Goal: Answer question/provide support: Answer question/provide support

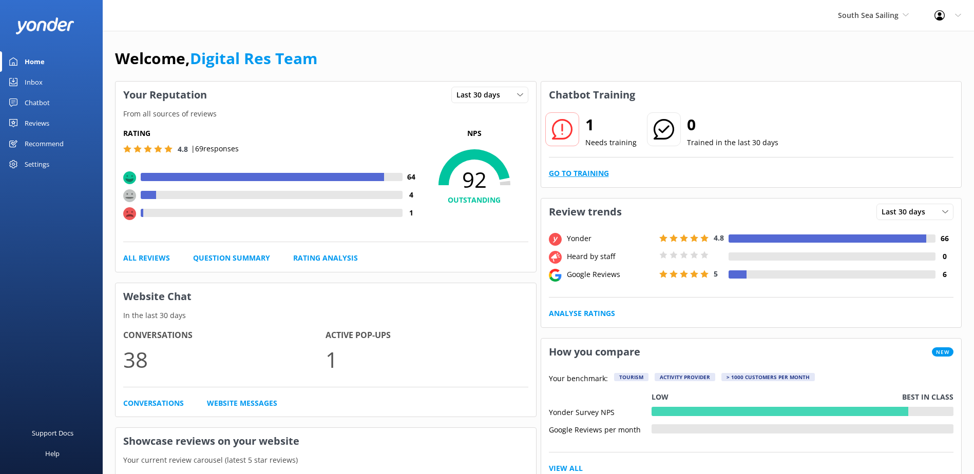
click at [583, 174] on link "Go to Training" at bounding box center [579, 173] width 60 height 11
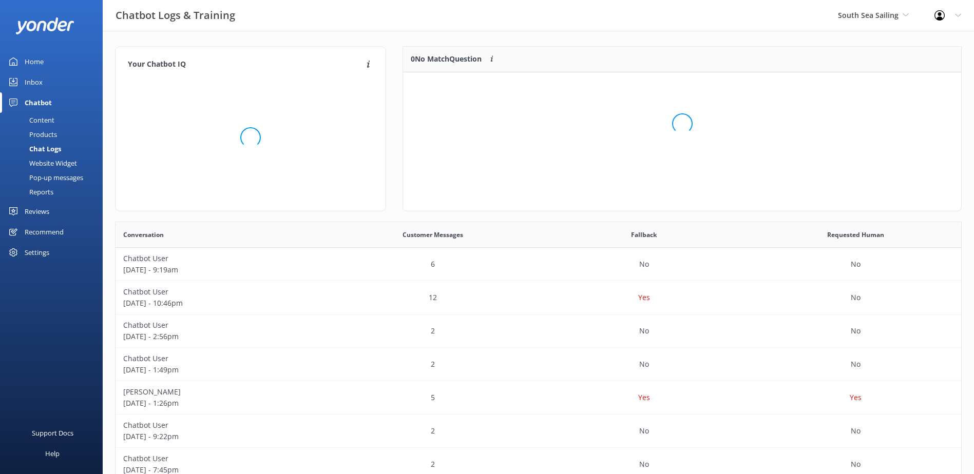
scroll to position [44, 550]
click at [889, 83] on button "Ignore" at bounding box center [890, 85] width 38 height 15
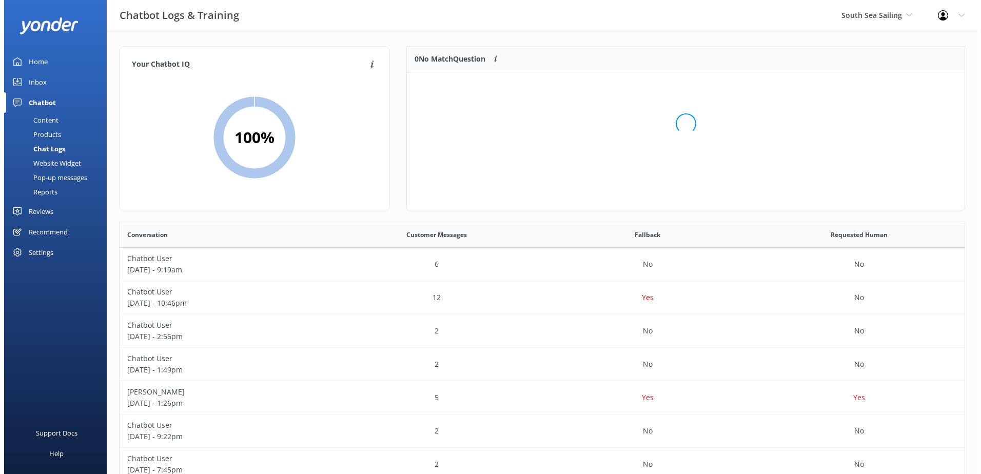
scroll to position [121, 550]
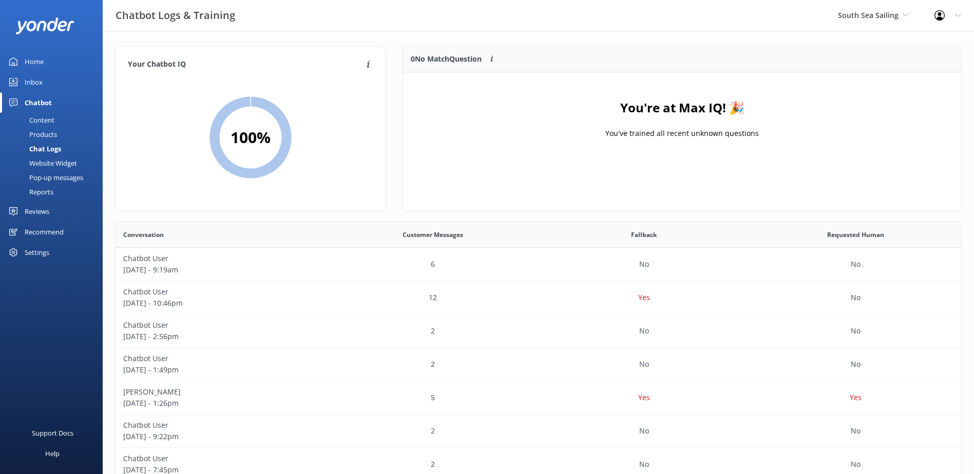
click at [33, 83] on div "Inbox" at bounding box center [34, 82] width 18 height 21
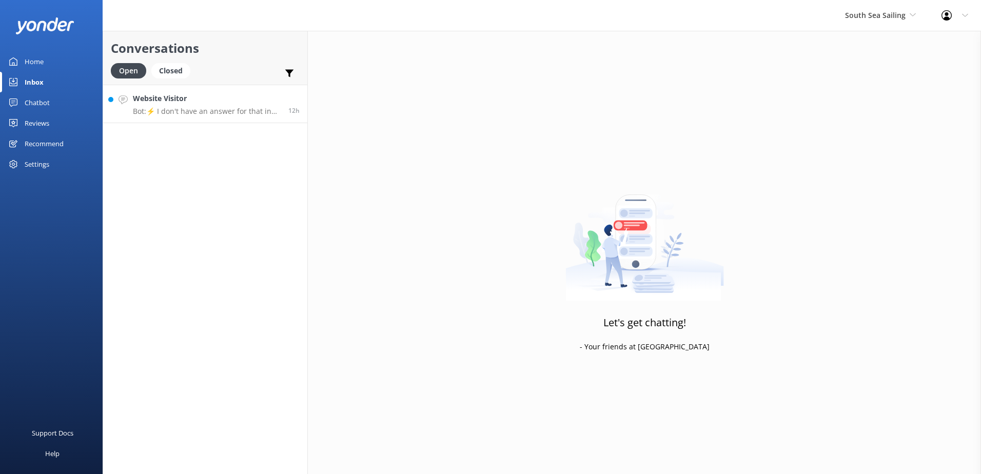
click at [233, 114] on p "Bot: ⚡ I don't have an answer for that in my knowledge base. Please try and rep…" at bounding box center [207, 111] width 148 height 9
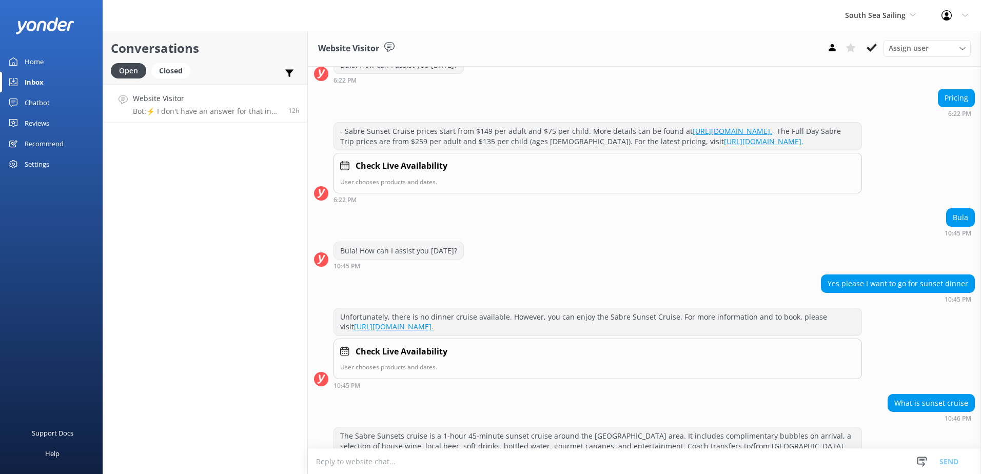
scroll to position [131, 0]
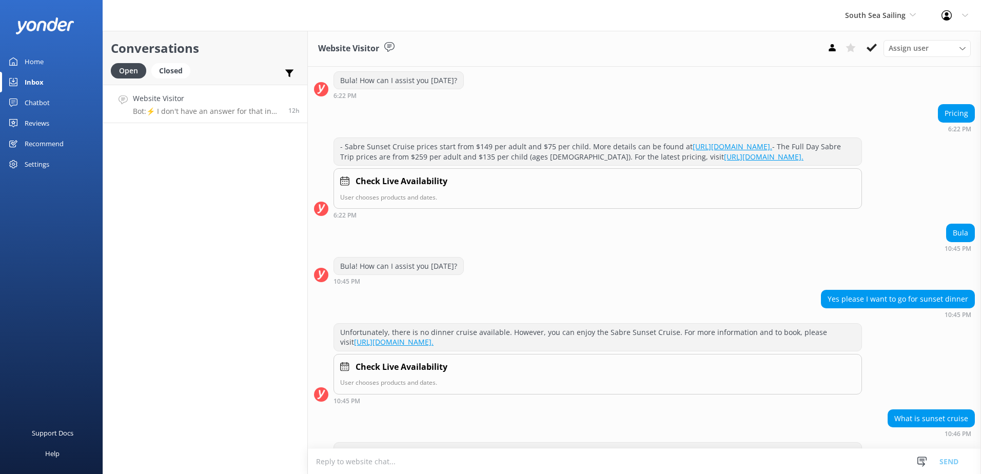
drag, startPoint x: 343, startPoint y: 144, endPoint x: 389, endPoint y: 155, distance: 46.3
click at [389, 155] on div "- Sabre Sunset Cruise prices start from $149 per adult and $75 per child. More …" at bounding box center [598, 151] width 528 height 27
copy div "Sabre Sunset Cruise prices start from $149 per adult and $75 per child. More de…"
click at [386, 464] on textarea at bounding box center [644, 461] width 673 height 25
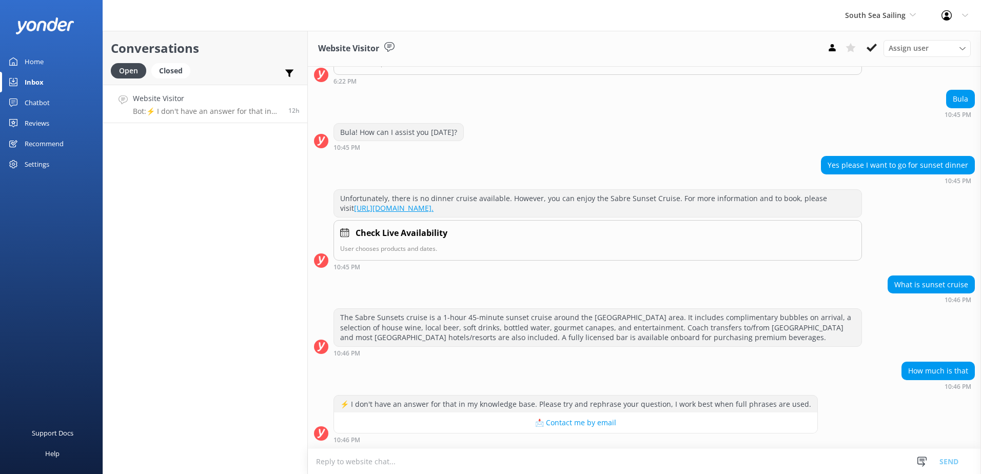
paste textarea "Sabre Sunset Cruise prices start from $149 per adult and $75 per child. More de…"
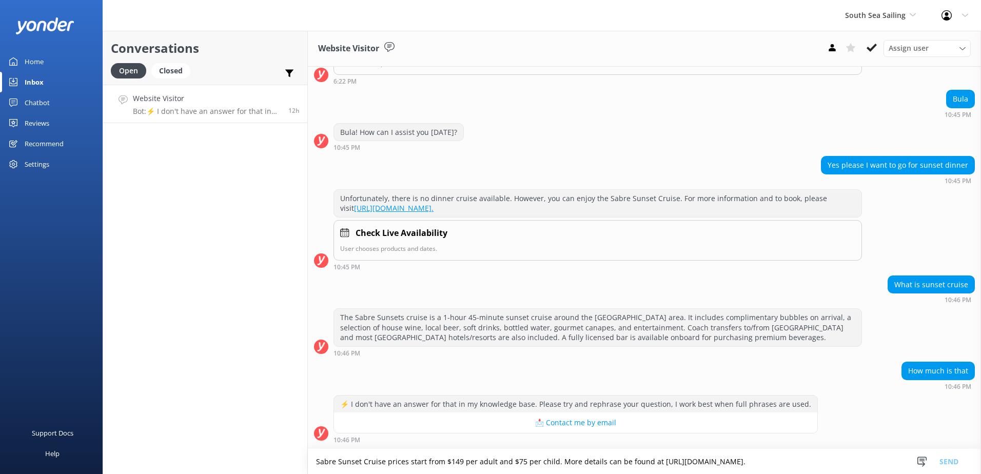
scroll to position [285, 0]
click at [319, 460] on textarea "Sabre Sunset Cruise prices start from $149 per adult and $75 per child. More de…" at bounding box center [644, 462] width 673 height 26
drag, startPoint x: 417, startPoint y: 460, endPoint x: 476, endPoint y: 461, distance: 59.6
click at [476, 461] on textarea "Bula, the Sabre Sunset Cruise prices start from $149 per adult and $75 per chil…" at bounding box center [644, 462] width 673 height 26
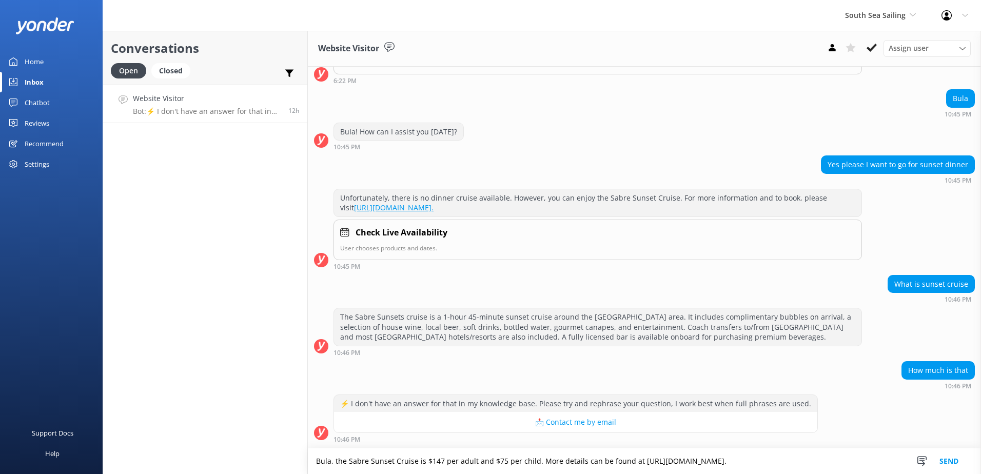
click at [503, 462] on textarea "Bula, the Sabre Sunset Cruise is $147 per adult and $75 per child. More details…" at bounding box center [644, 462] width 673 height 26
click at [445, 462] on textarea "Bula, the Sabre Sunset Cruise is $147 per adult and $74 per child. More details…" at bounding box center [644, 462] width 673 height 26
click at [532, 459] on textarea "Bula, the Sabre Sunset Cruise is $147.00 (FJD) per adult and $74 per child. Mor…" at bounding box center [644, 462] width 673 height 26
click at [876, 461] on textarea "Bula, the Sabre Sunset Cruise is $147.00 (FJD) per adult and $74.00 (FJD) per c…" at bounding box center [644, 462] width 673 height 26
drag, startPoint x: 691, startPoint y: 460, endPoint x: 878, endPoint y: 464, distance: 187.4
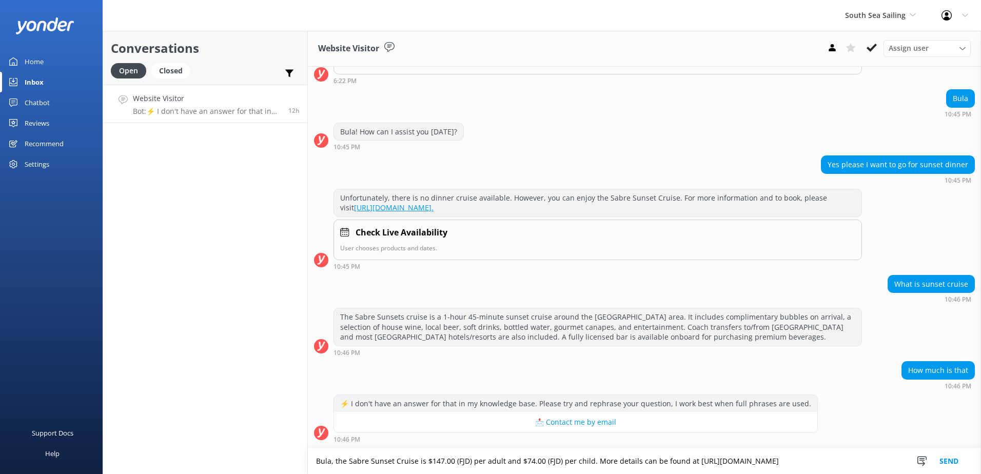
click at [878, 464] on textarea "Bula, the Sabre Sunset Cruise is $147.00 (FJD) per adult and $74.00 (FJD) per c…" at bounding box center [644, 462] width 673 height 26
paste textarea "southseacruisesfiji.com/day-trips"
type textarea "Bula, the Sabre Sunset Cruise is $147.00 (FJD) per adult and $74.00 (FJD) per c…"
click at [957, 457] on button "Send" at bounding box center [949, 462] width 38 height 26
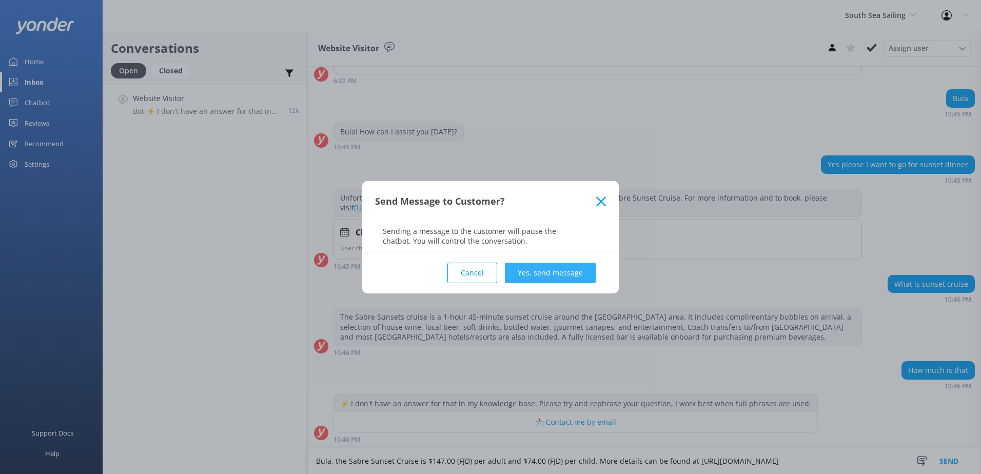
click at [561, 269] on button "Yes, send message" at bounding box center [550, 273] width 91 height 21
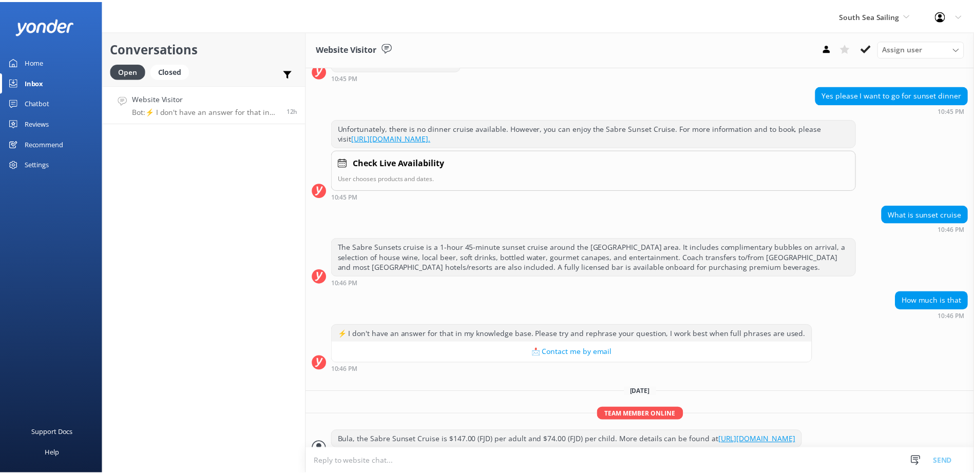
scroll to position [381, 0]
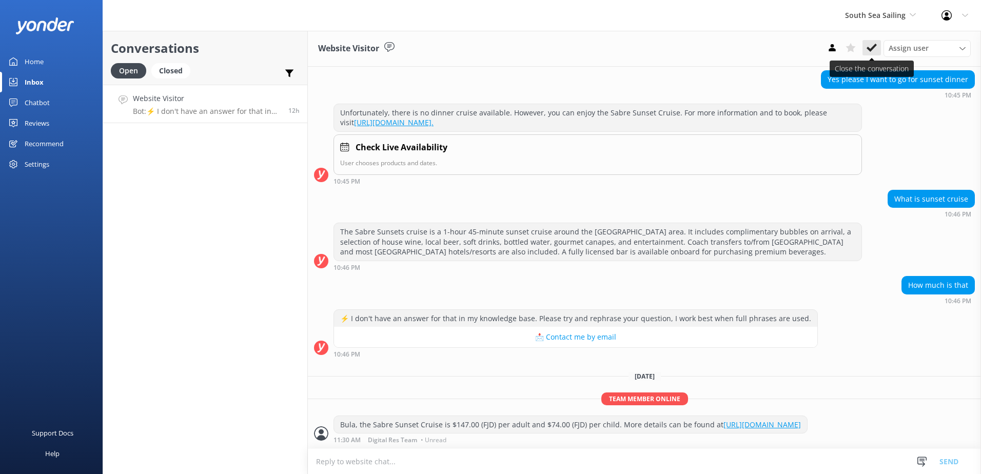
drag, startPoint x: 868, startPoint y: 48, endPoint x: 886, endPoint y: 37, distance: 21.0
click at [869, 47] on icon at bounding box center [872, 48] width 10 height 10
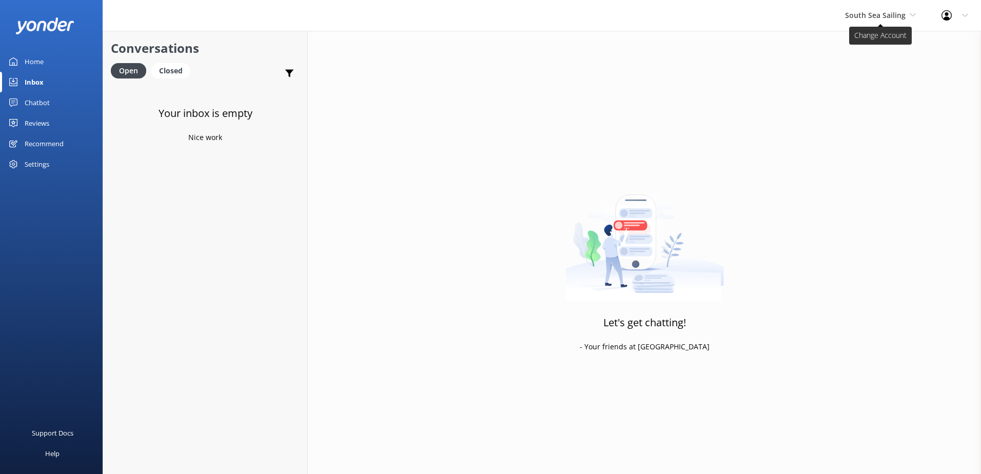
click at [912, 16] on icon at bounding box center [913, 15] width 6 height 6
click at [889, 67] on link "South Sea Cruises" at bounding box center [884, 67] width 103 height 25
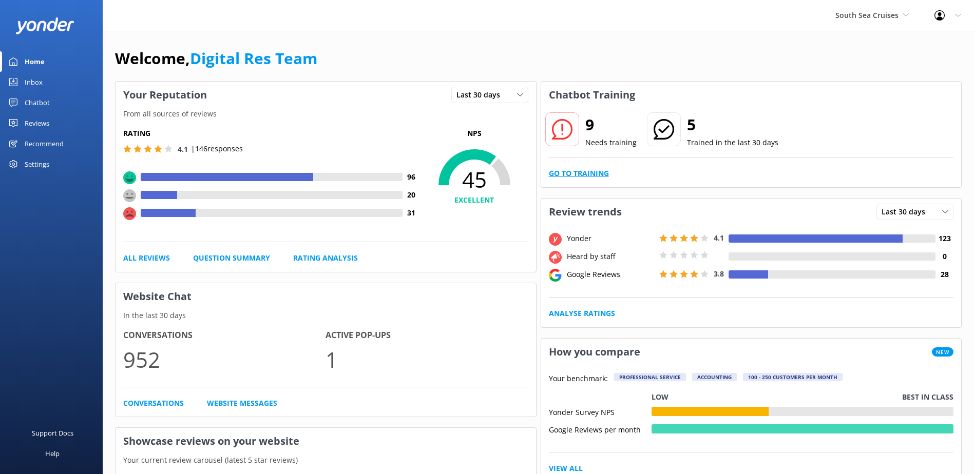
click at [600, 176] on link "Go to Training" at bounding box center [579, 173] width 60 height 11
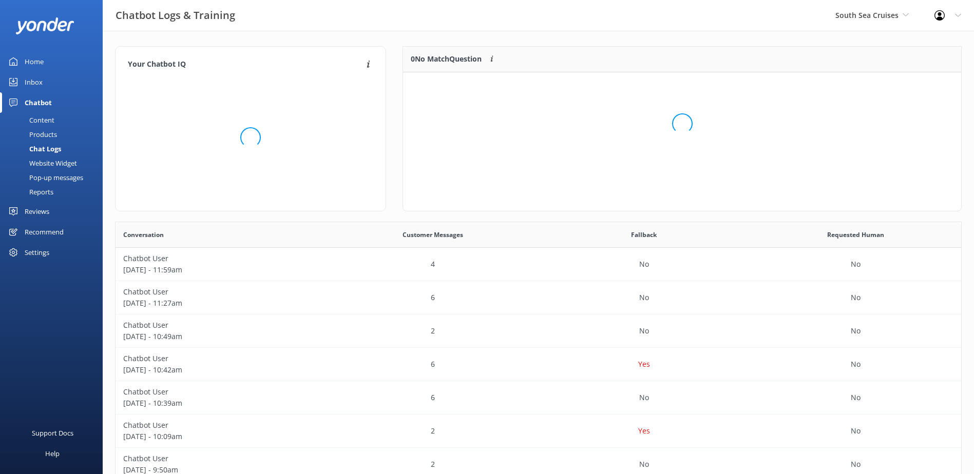
scroll to position [121, 550]
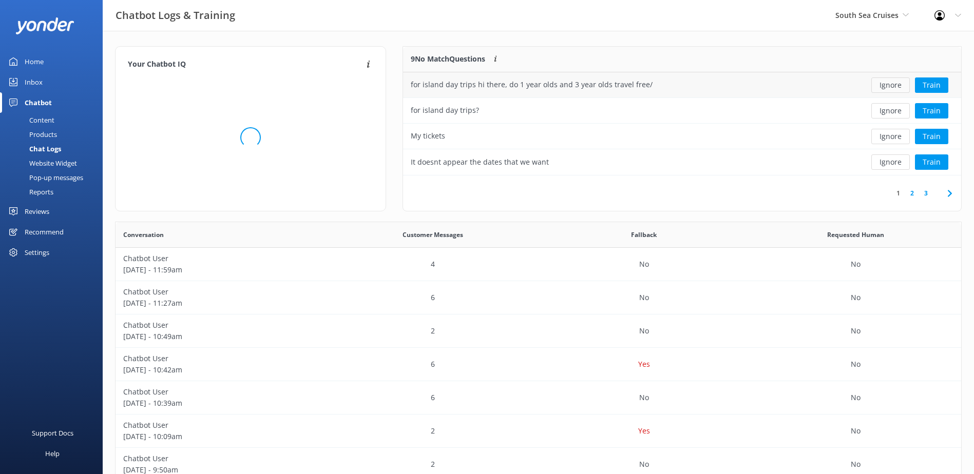
click at [876, 85] on button "Ignore" at bounding box center [890, 85] width 38 height 15
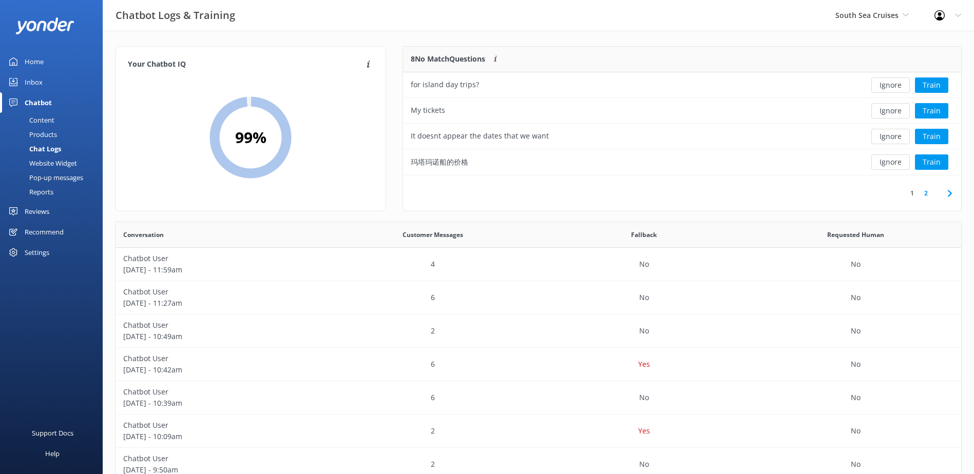
click at [892, 86] on button "Ignore" at bounding box center [890, 85] width 38 height 15
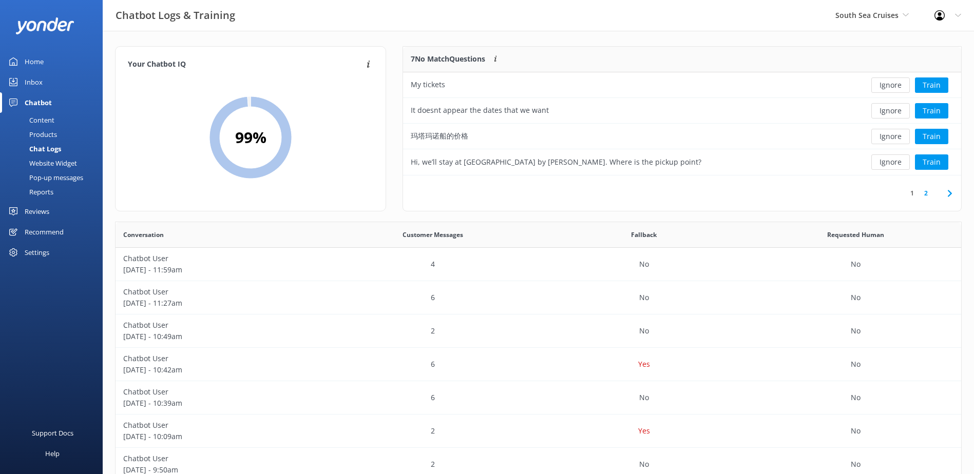
click at [892, 86] on button "Ignore" at bounding box center [890, 85] width 38 height 15
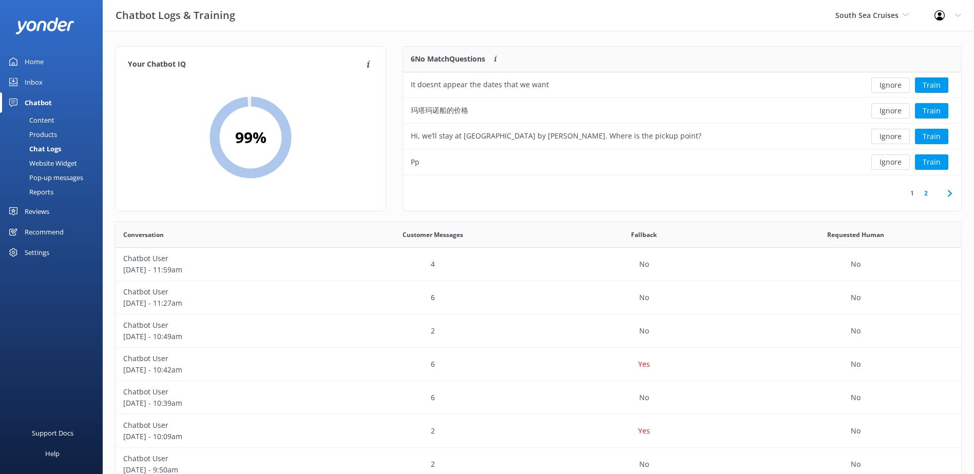
click at [892, 86] on button "Ignore" at bounding box center [890, 85] width 38 height 15
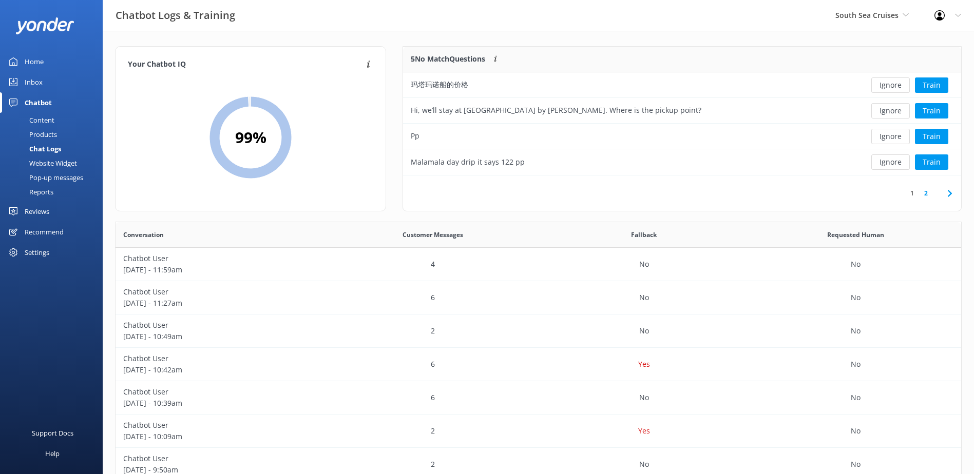
click at [892, 86] on button "Ignore" at bounding box center [890, 85] width 38 height 15
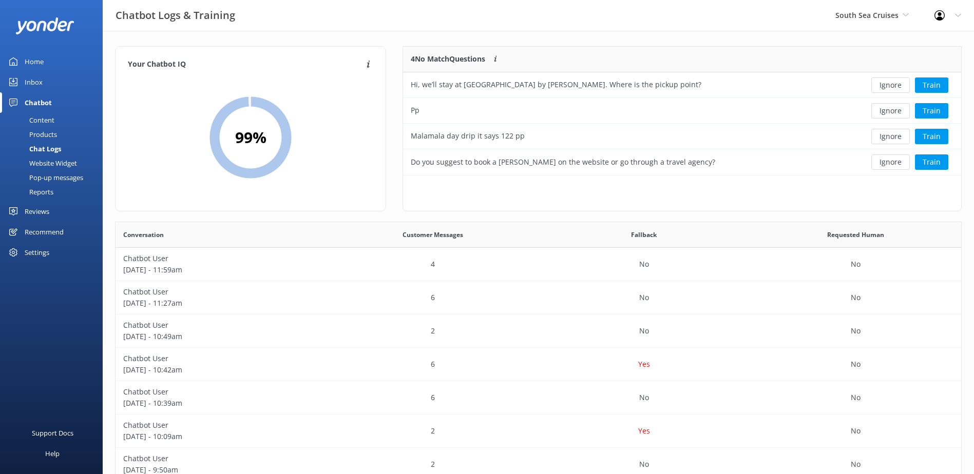
click at [892, 86] on button "Ignore" at bounding box center [890, 85] width 38 height 15
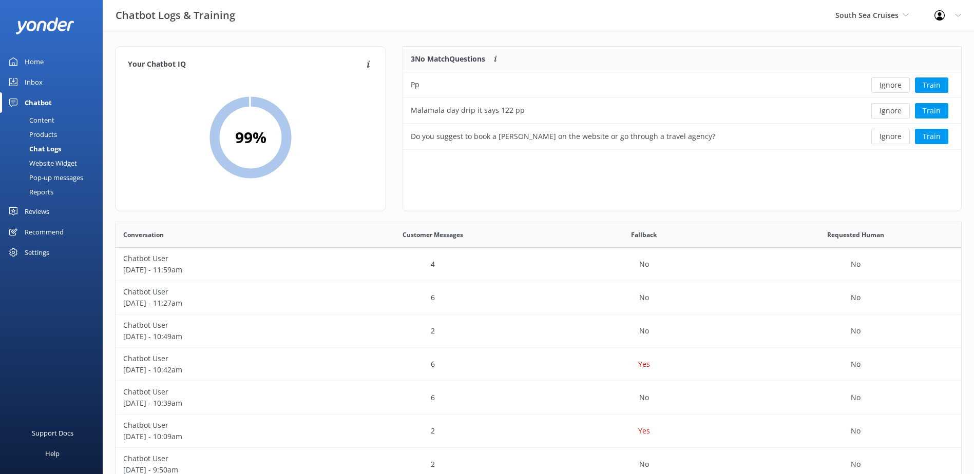
scroll to position [95, 550]
click at [892, 86] on button "Ignore" at bounding box center [890, 85] width 38 height 15
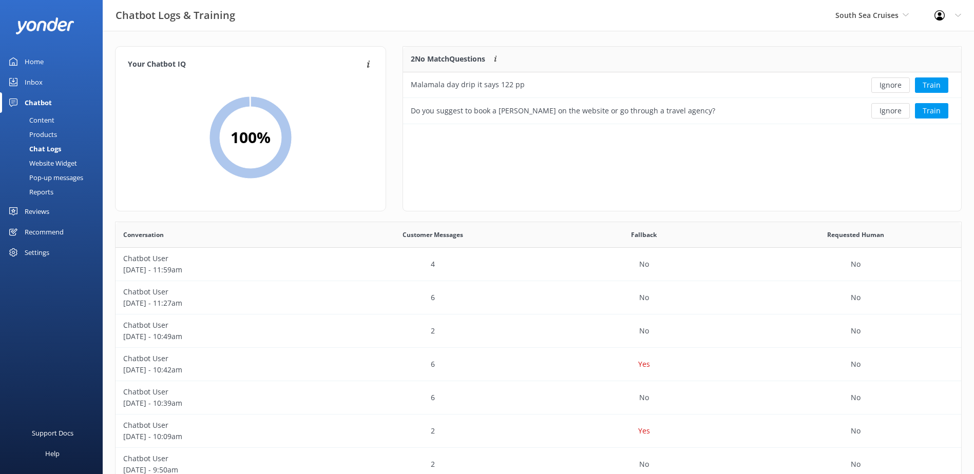
scroll to position [70, 550]
click at [892, 86] on button "Ignore" at bounding box center [890, 85] width 38 height 15
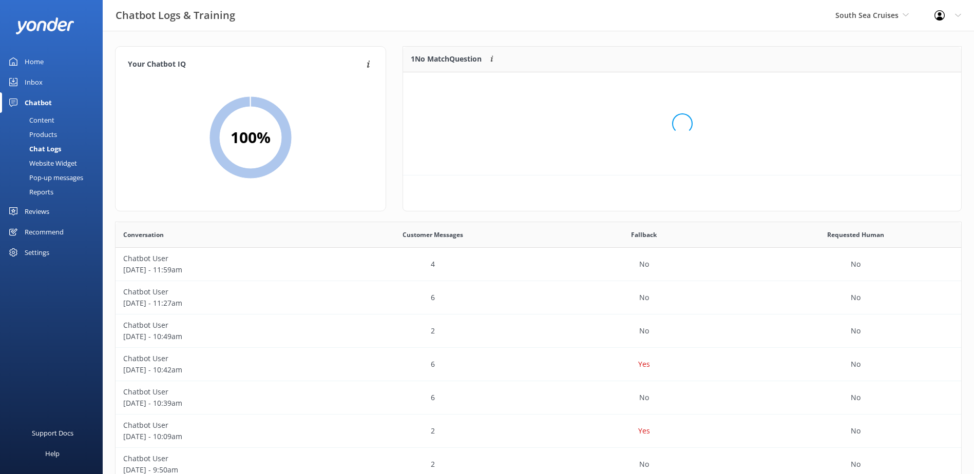
scroll to position [44, 550]
click at [892, 86] on button "Ignore" at bounding box center [890, 85] width 38 height 15
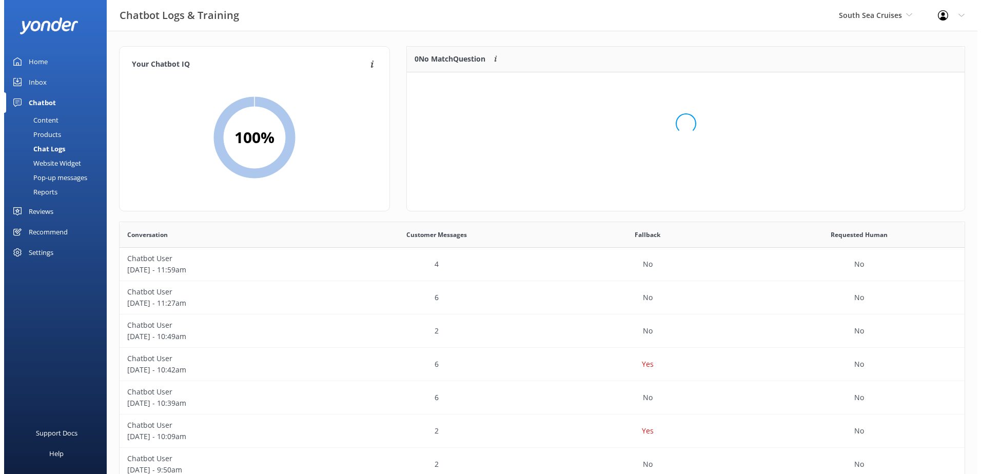
scroll to position [121, 550]
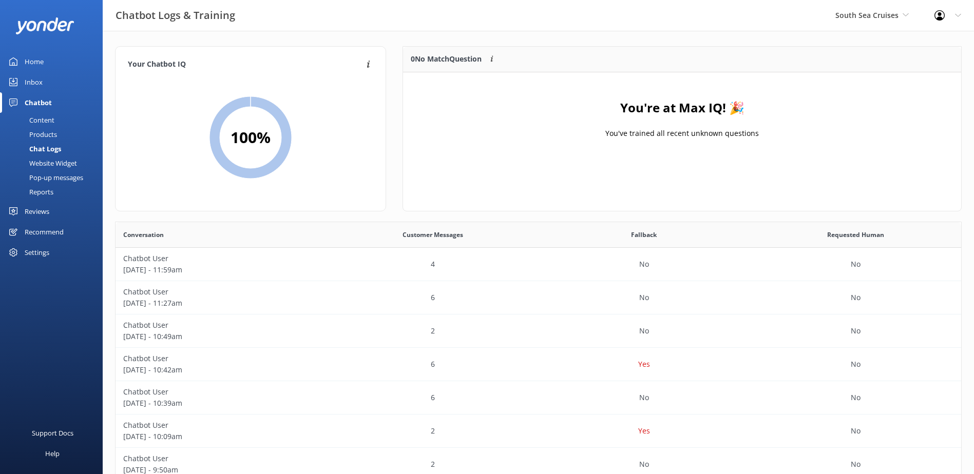
click at [40, 84] on div "Inbox" at bounding box center [34, 82] width 18 height 21
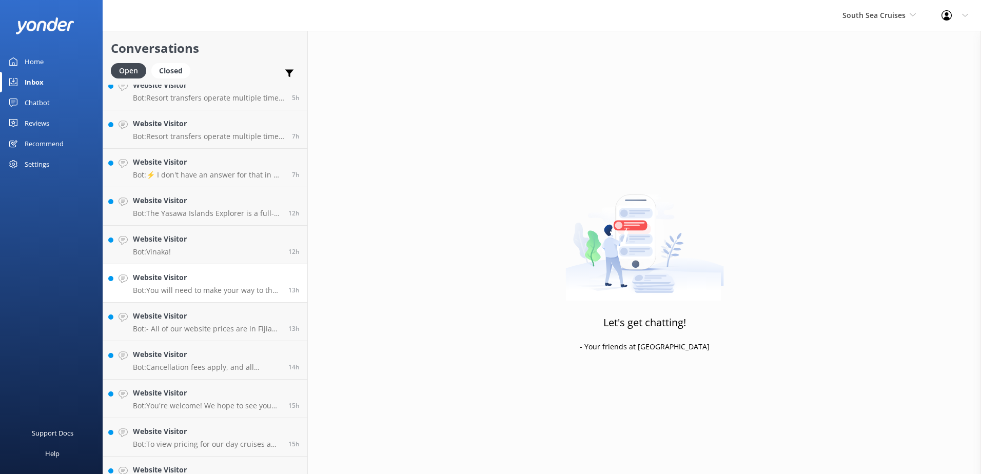
scroll to position [534, 0]
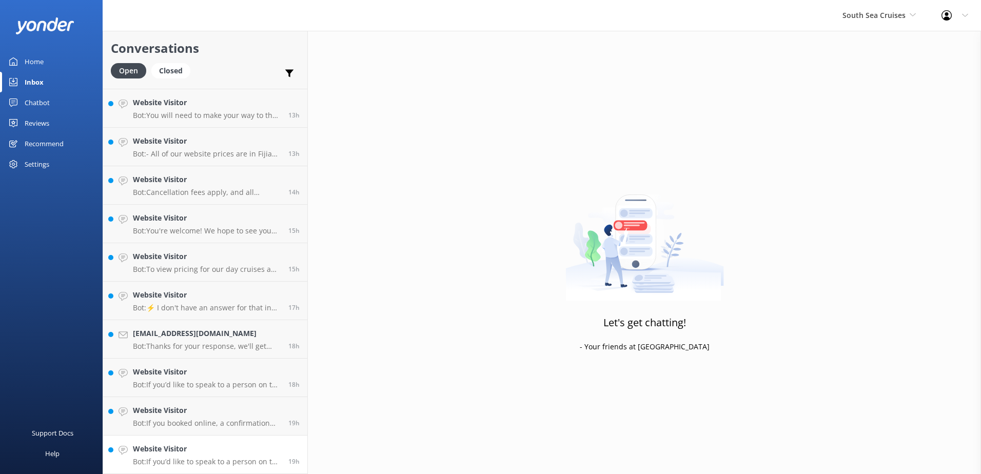
drag, startPoint x: 231, startPoint y: 453, endPoint x: 244, endPoint y: 445, distance: 14.5
click at [230, 453] on h4 "Website Visitor" at bounding box center [207, 448] width 148 height 11
